Goal: Navigation & Orientation: Find specific page/section

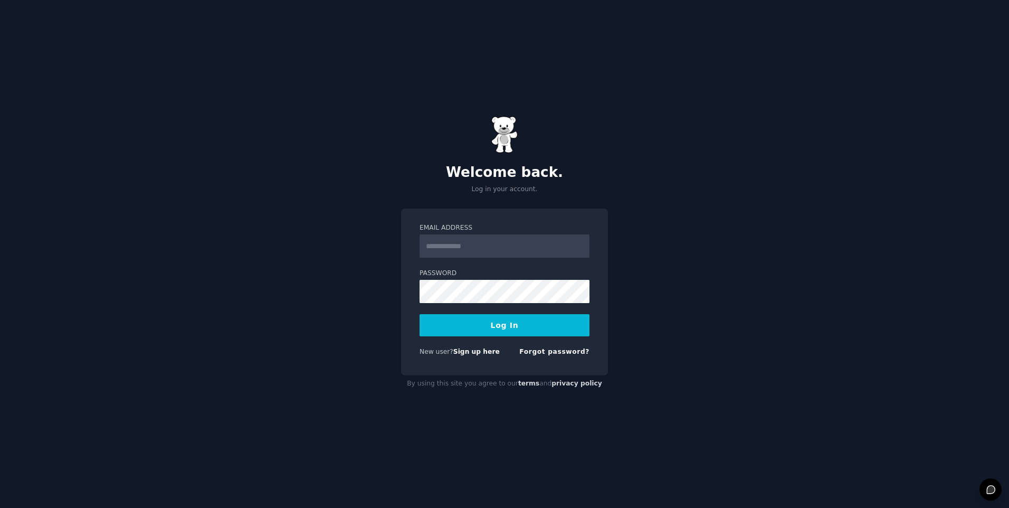
type input "**********"
click at [471, 327] on button "Log In" at bounding box center [505, 325] width 170 height 22
